Goal: Task Accomplishment & Management: Use online tool/utility

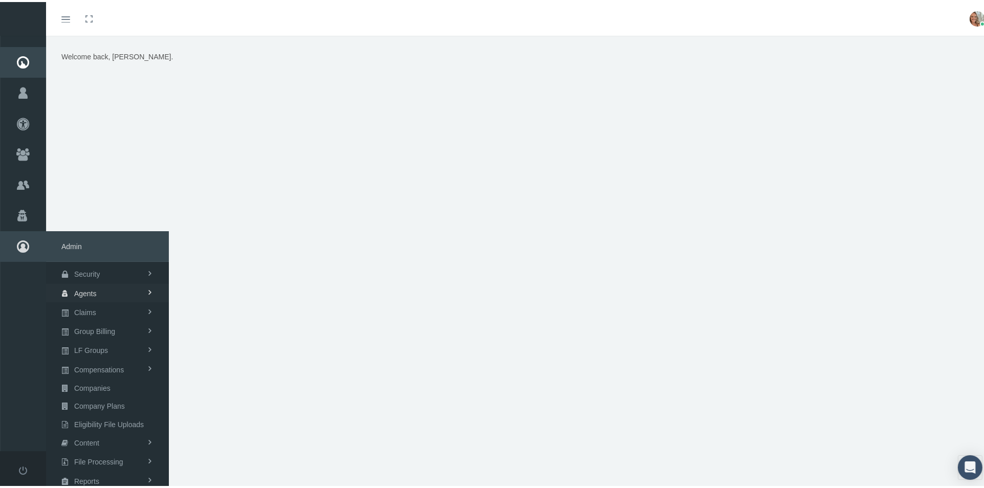
click at [100, 295] on link "Agents" at bounding box center [107, 291] width 123 height 18
click at [111, 278] on link "Security" at bounding box center [107, 272] width 123 height 18
click at [107, 327] on link "User Lookup" at bounding box center [107, 329] width 123 height 18
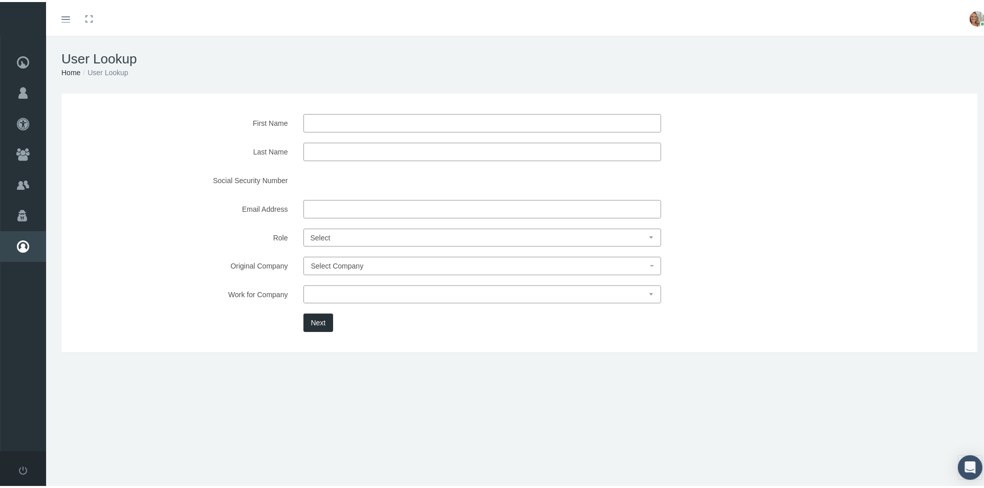
click at [365, 118] on input "First Name" at bounding box center [482, 121] width 358 height 18
type input "dave"
click at [359, 150] on input "Last Name" at bounding box center [482, 150] width 358 height 18
type input "wilson"
click at [315, 324] on button "Next" at bounding box center [318, 321] width 30 height 18
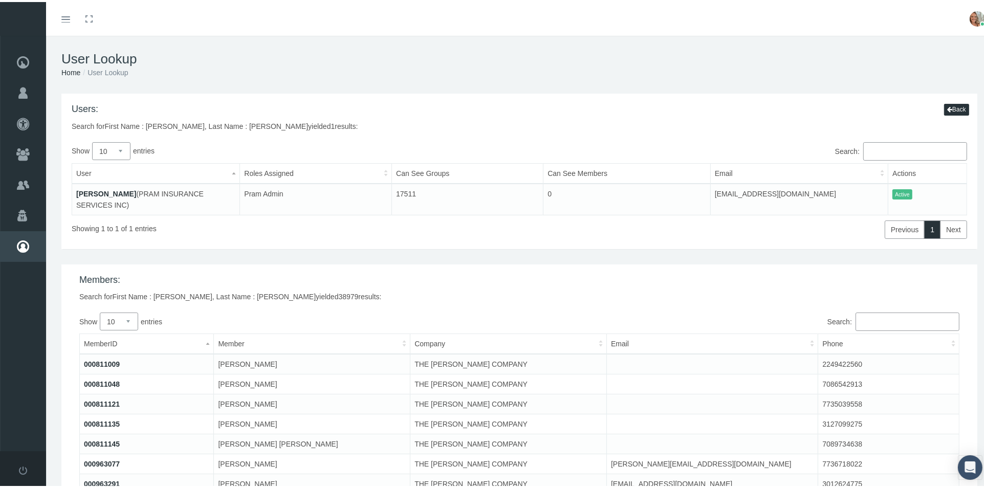
click at [101, 192] on link "[PERSON_NAME]" at bounding box center [106, 192] width 60 height 8
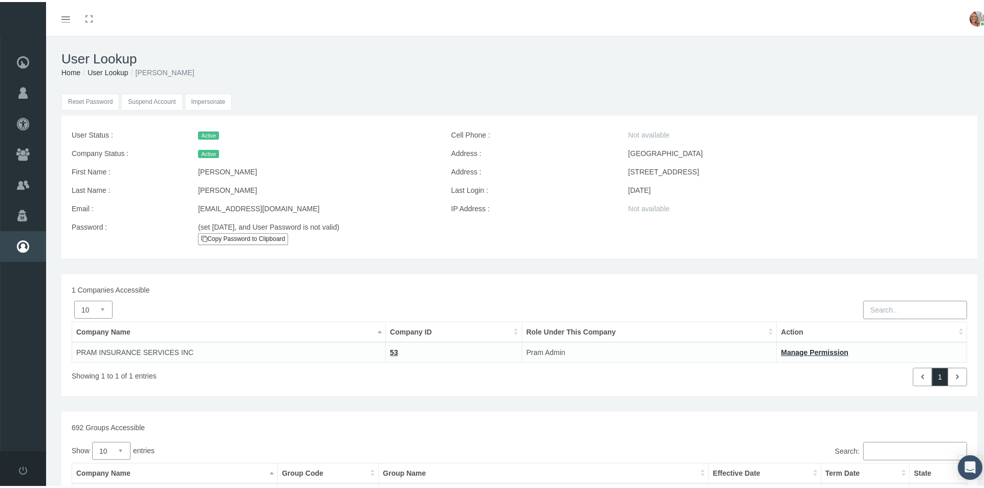
click at [196, 99] on input "Impersonate" at bounding box center [209, 100] width 48 height 17
